Goal: Check status: Check status

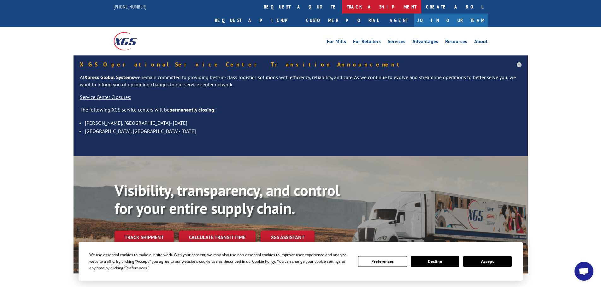
click at [342, 9] on link "track a shipment" at bounding box center [381, 7] width 79 height 14
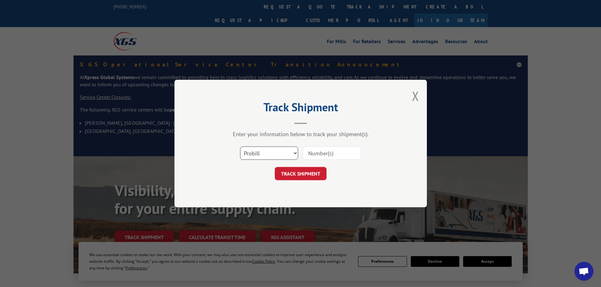
click at [262, 153] on select "Select category... Probill BOL PO" at bounding box center [269, 153] width 58 height 13
click at [240, 147] on select "Select category... Probill BOL PO" at bounding box center [269, 153] width 58 height 13
click at [261, 155] on select "Select category... Probill BOL PO" at bounding box center [269, 153] width 58 height 13
select select "bol"
click at [240, 147] on select "Select category... Probill BOL PO" at bounding box center [269, 153] width 58 height 13
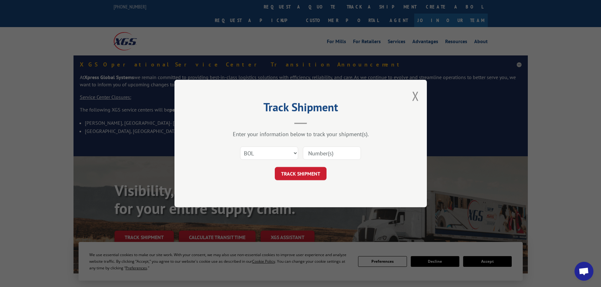
click at [318, 156] on input at bounding box center [332, 153] width 58 height 13
paste input "F582233"
type input "F582233"
click at [291, 175] on button "TRACK SHIPMENT" at bounding box center [301, 173] width 52 height 13
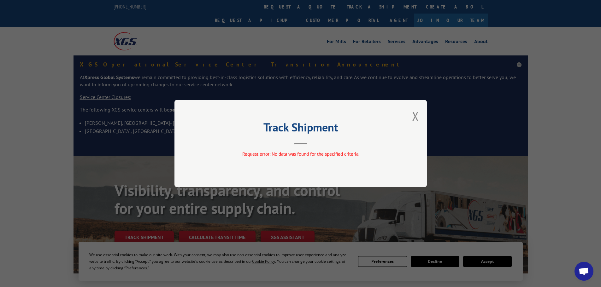
drag, startPoint x: 415, startPoint y: 115, endPoint x: 406, endPoint y: 120, distance: 10.4
click at [415, 116] on button "Close modal" at bounding box center [415, 116] width 7 height 17
